Goal: Task Accomplishment & Management: Use online tool/utility

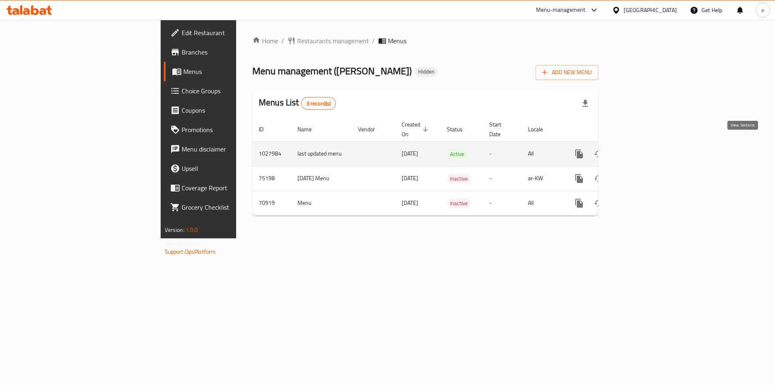
click at [642, 149] on icon "enhanced table" at bounding box center [638, 154] width 10 height 10
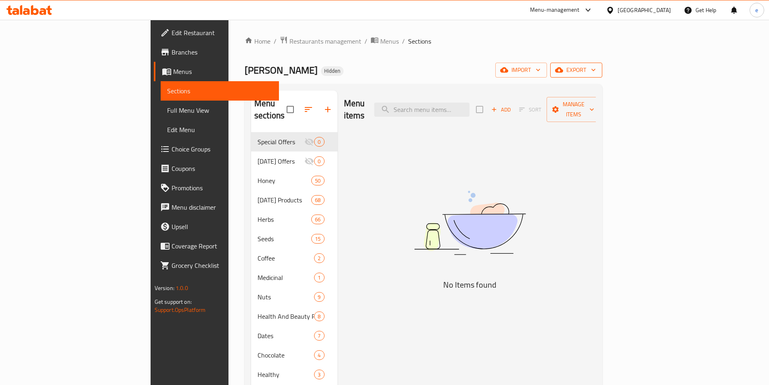
click at [596, 73] on span "export" at bounding box center [576, 70] width 39 height 10
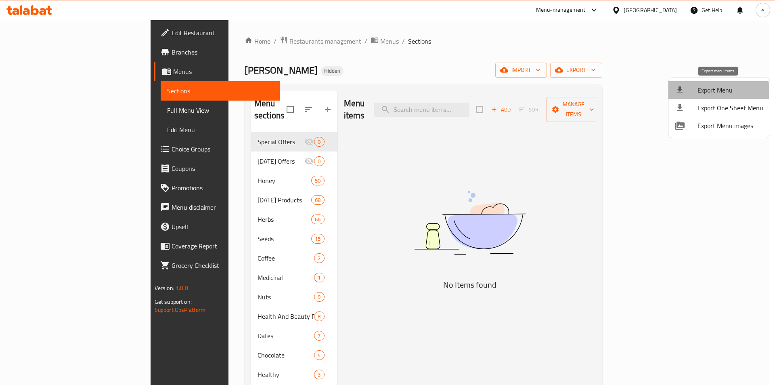
click at [703, 92] on span "Export Menu" at bounding box center [731, 90] width 66 height 10
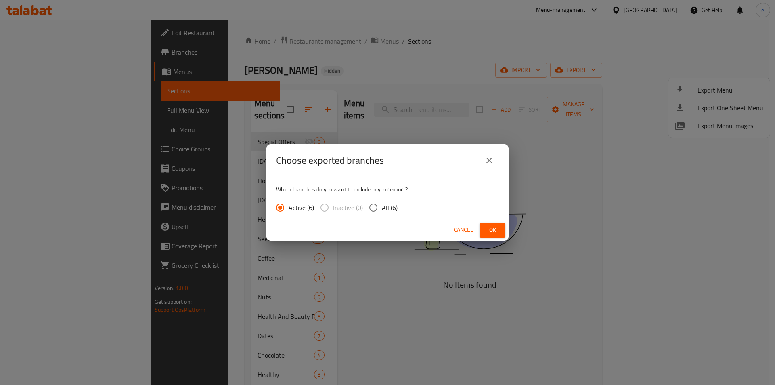
click at [378, 210] on input "All (6)" at bounding box center [373, 207] width 17 height 17
radio input "true"
click at [497, 231] on span "Ok" at bounding box center [492, 230] width 13 height 10
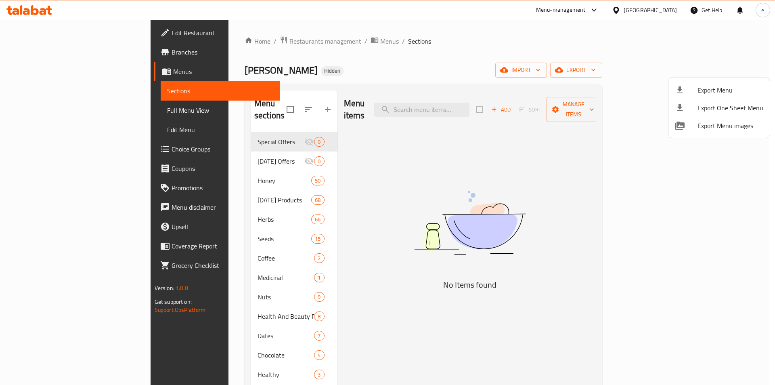
click at [43, 55] on div at bounding box center [387, 192] width 775 height 385
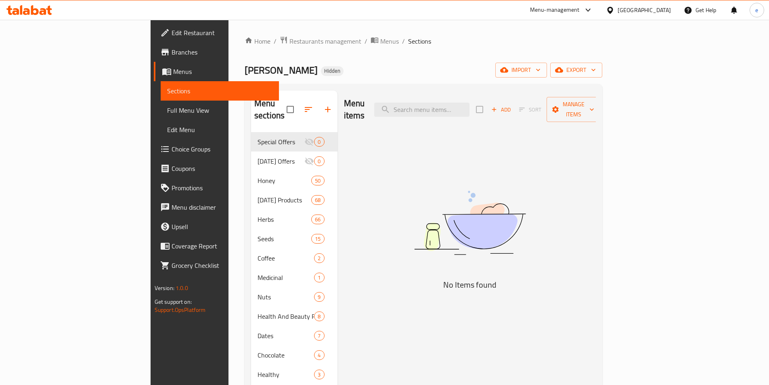
click at [172, 55] on span "Branches" at bounding box center [222, 52] width 101 height 10
